Goal: Navigation & Orientation: Find specific page/section

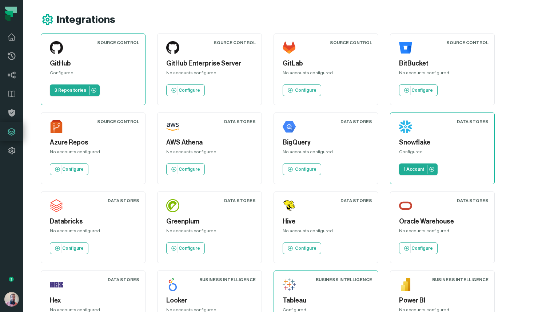
click at [516, 89] on div "Source Control GitHub Configured 3 Repositories Source Control GitHub Enterpris…" at bounding box center [291, 305] width 500 height 545
click at [202, 62] on h5 "GitHub Enterprise Server" at bounding box center [209, 64] width 87 height 10
click at [295, 63] on h5 "GitLab" at bounding box center [326, 64] width 87 height 10
drag, startPoint x: 316, startPoint y: 72, endPoint x: 293, endPoint y: 72, distance: 23.6
click at [293, 72] on div "No accounts configured" at bounding box center [326, 74] width 87 height 9
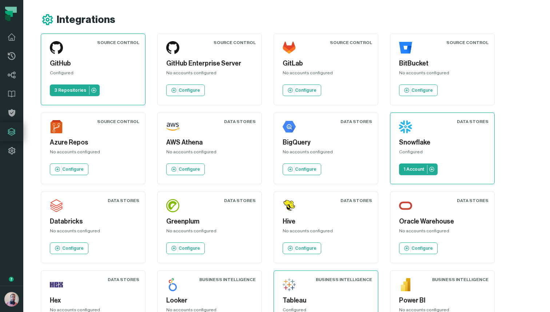
click at [293, 72] on div "No accounts configured" at bounding box center [326, 74] width 87 height 9
click at [7, 298] on img "button" at bounding box center [11, 299] width 15 height 15
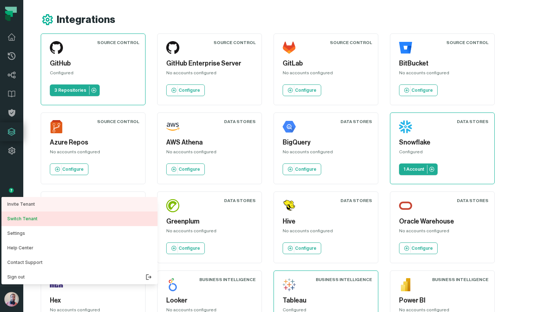
click at [31, 217] on button "Switch Tenant" at bounding box center [79, 218] width 156 height 15
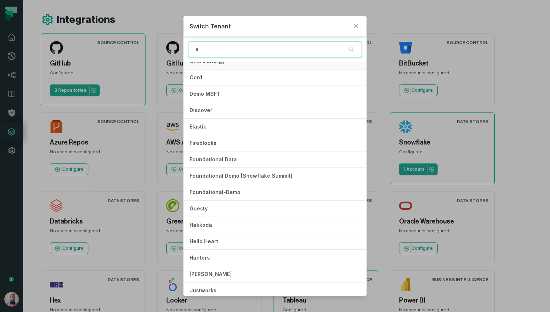
scroll to position [144, 0]
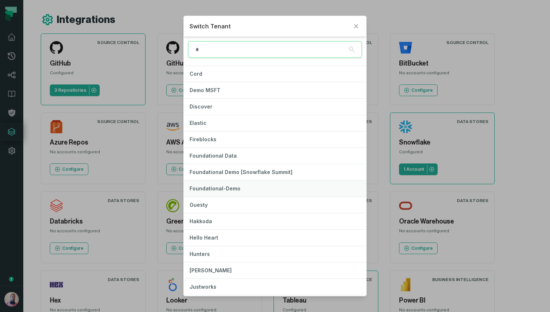
click at [225, 184] on button "Foundational-Demo" at bounding box center [275, 188] width 183 height 16
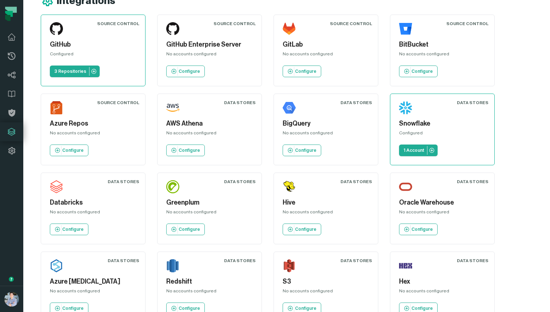
scroll to position [0, 0]
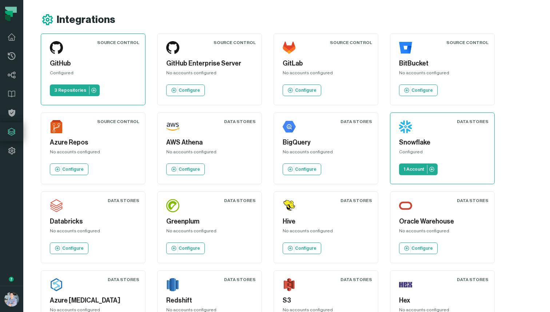
click at [298, 63] on h5 "GitLab" at bounding box center [326, 64] width 87 height 10
click at [60, 62] on h5 "GitHub" at bounding box center [93, 64] width 87 height 10
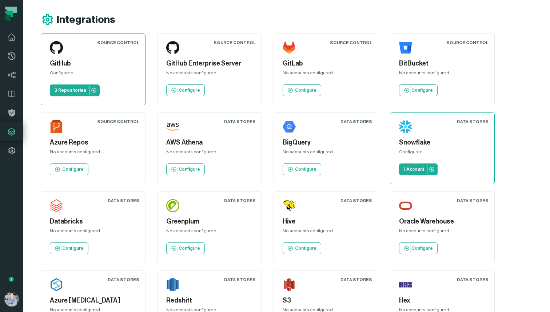
click at [411, 60] on h5 "BitBucket" at bounding box center [442, 64] width 87 height 10
drag, startPoint x: 225, startPoint y: 63, endPoint x: 215, endPoint y: 64, distance: 9.8
click at [215, 63] on h5 "GitHub Enterprise Server" at bounding box center [209, 64] width 87 height 10
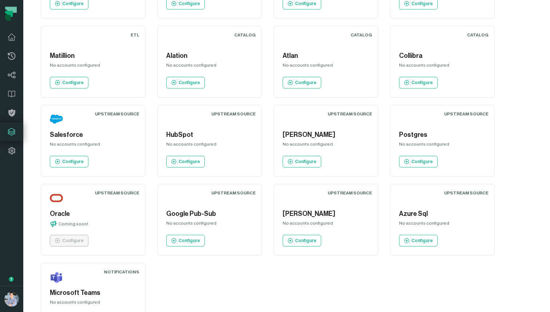
scroll to position [675, 0]
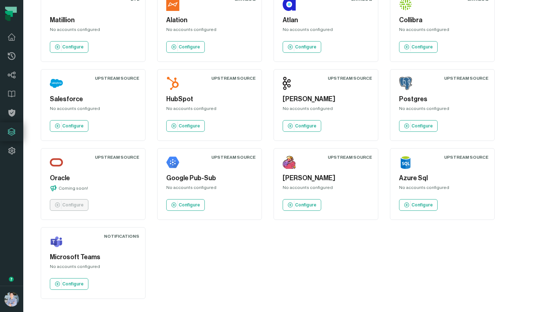
click at [195, 179] on h5 "Google Pub-Sub" at bounding box center [209, 178] width 87 height 10
click at [64, 187] on p "Coming soon!" at bounding box center [73, 188] width 29 height 6
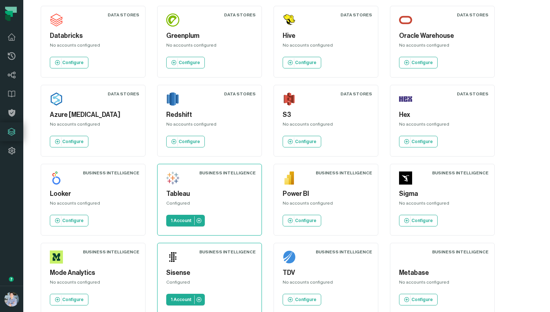
scroll to position [185, 0]
